Goal: Check status: Check status

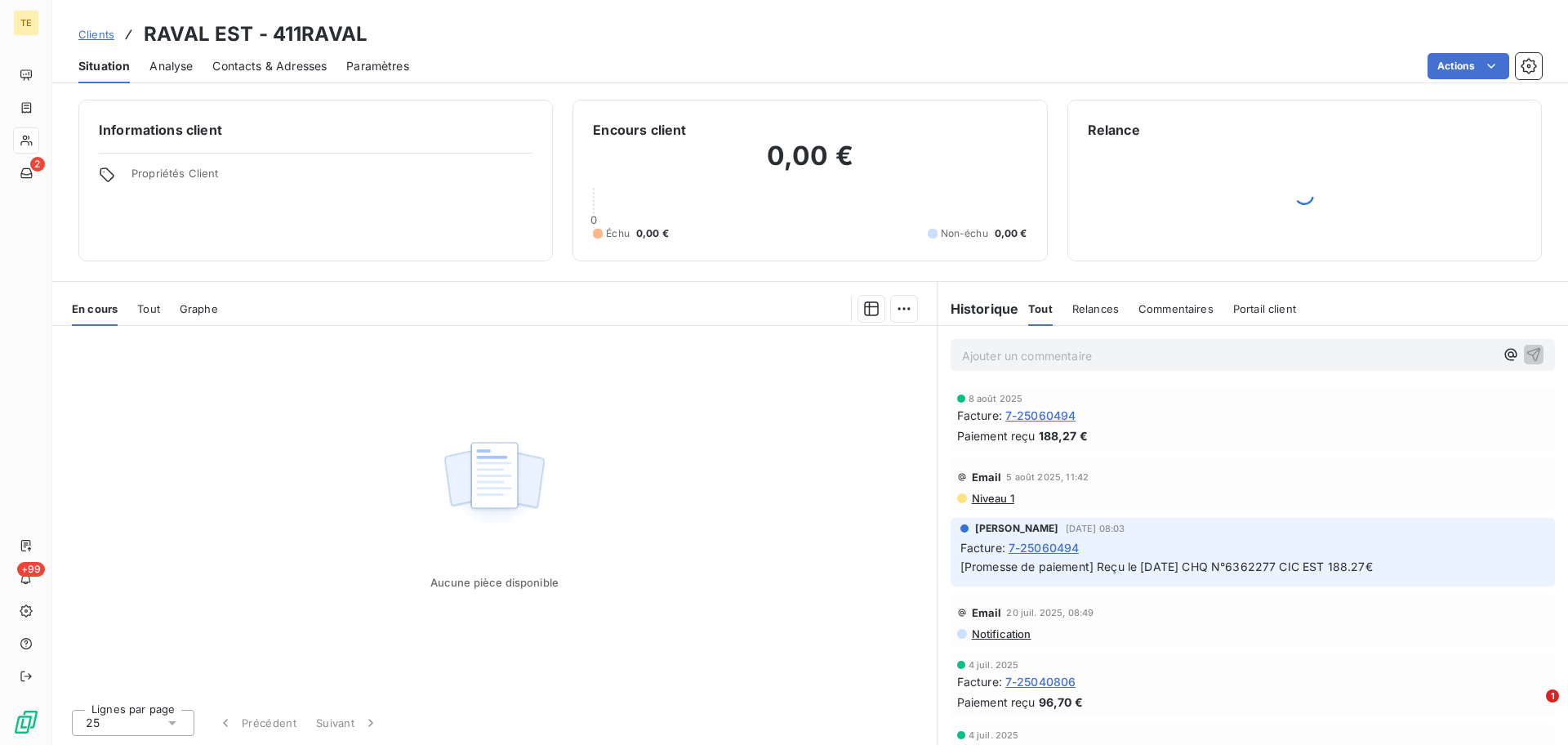
scroll to position [865, 0]
